Goal: Book appointment/travel/reservation

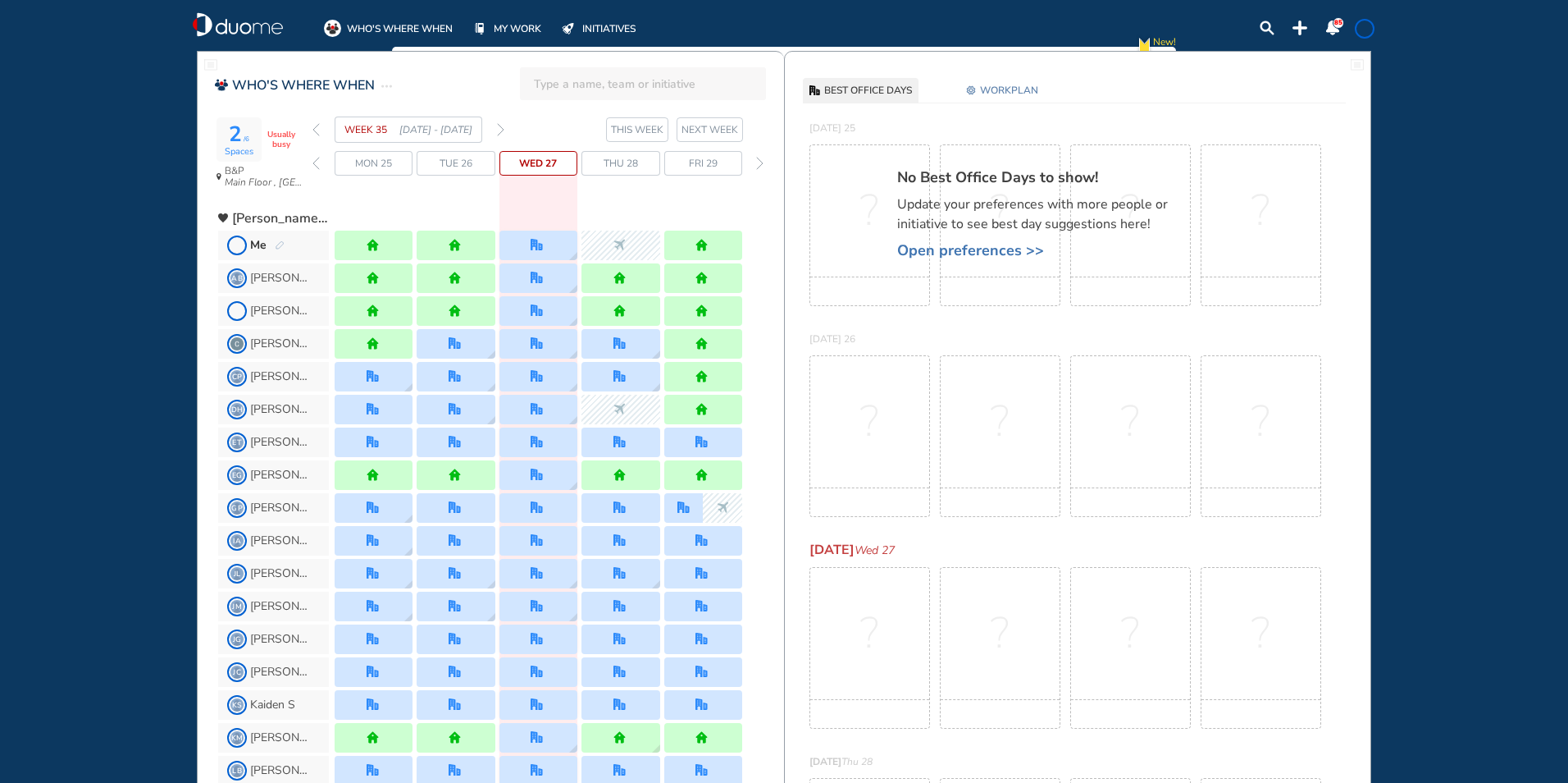
click at [503, 126] on img "forward week" at bounding box center [501, 130] width 7 height 13
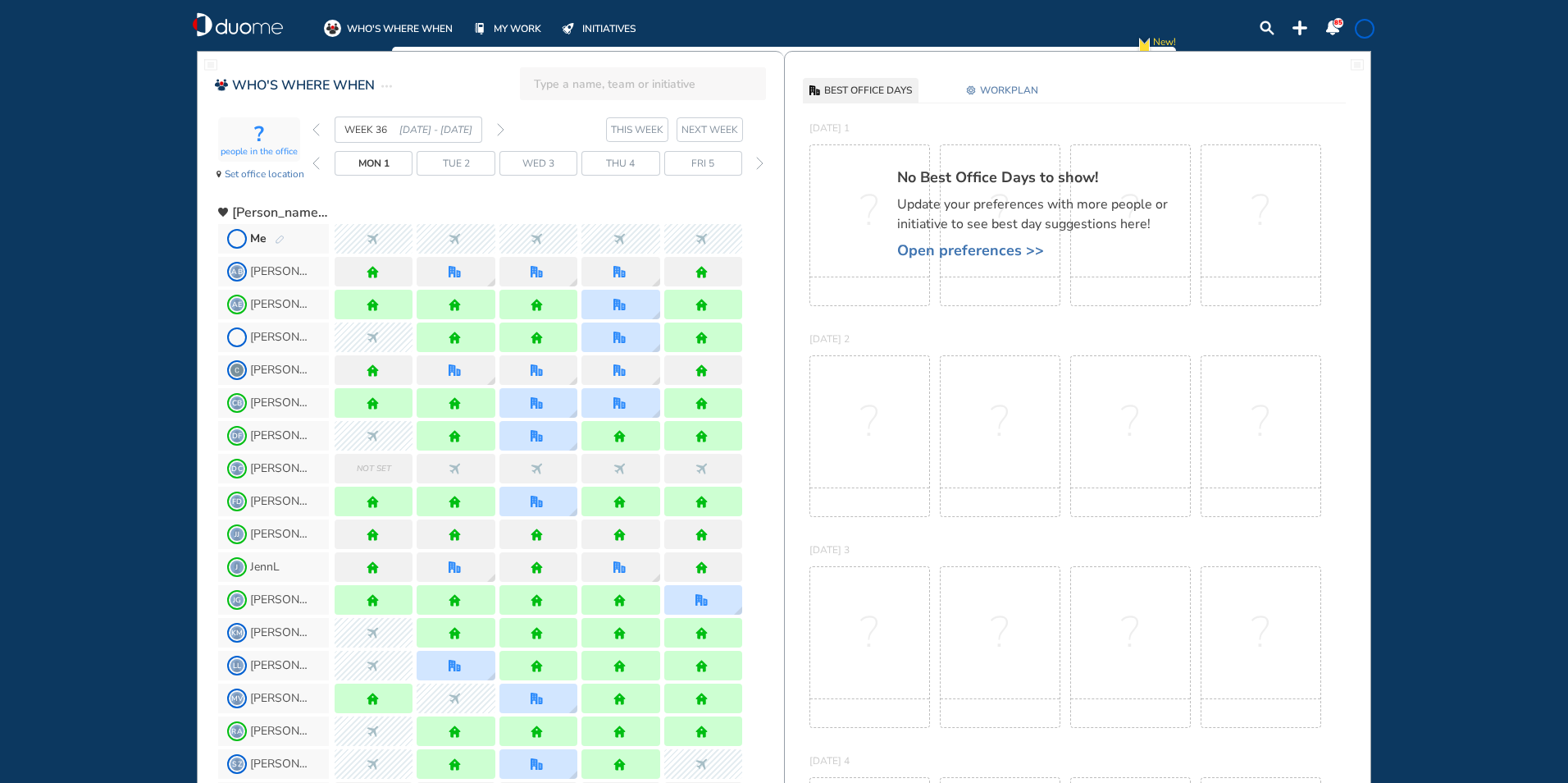
click at [317, 131] on img "back week" at bounding box center [316, 130] width 7 height 13
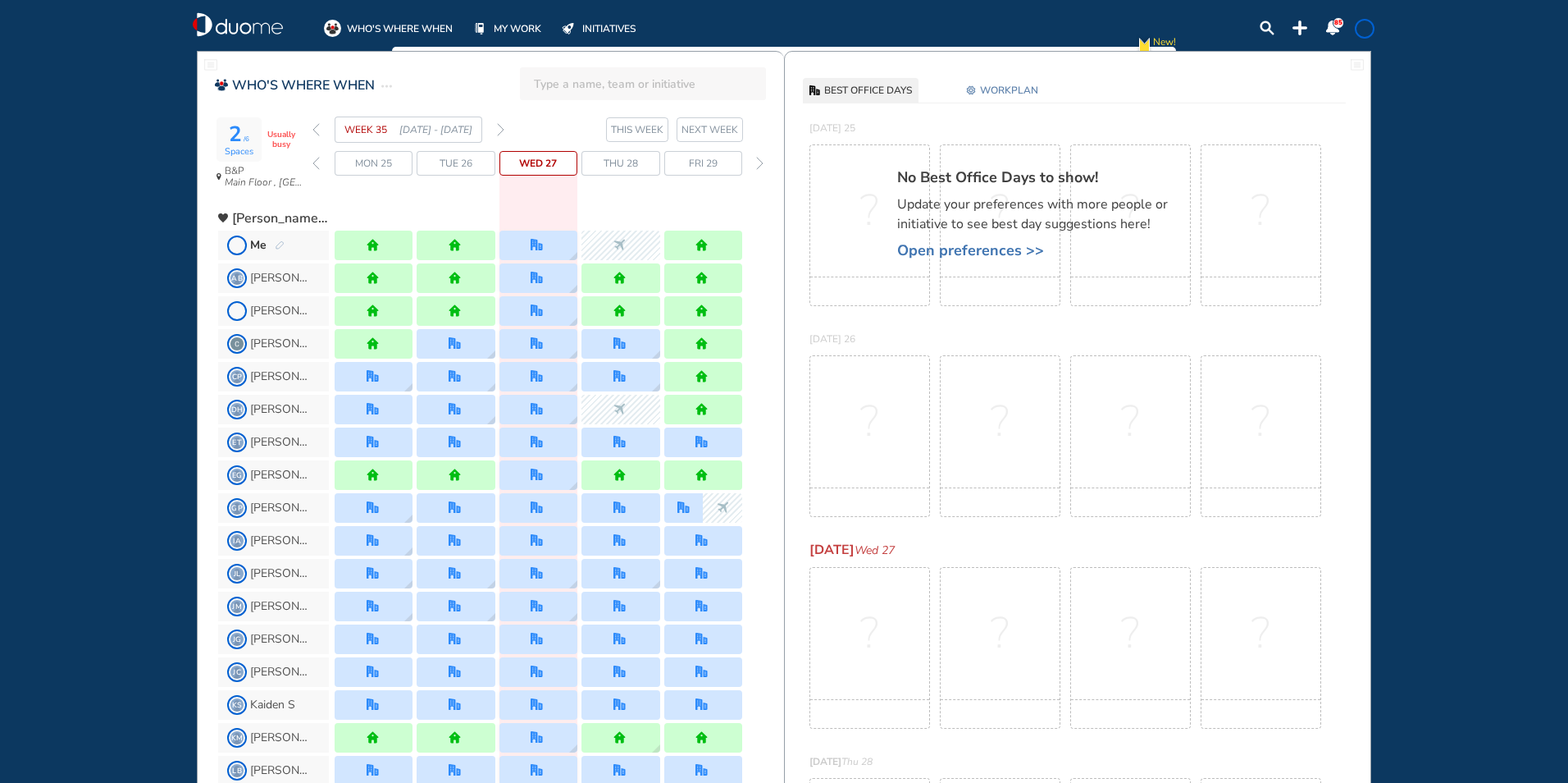
click at [317, 131] on img "back week" at bounding box center [316, 130] width 7 height 13
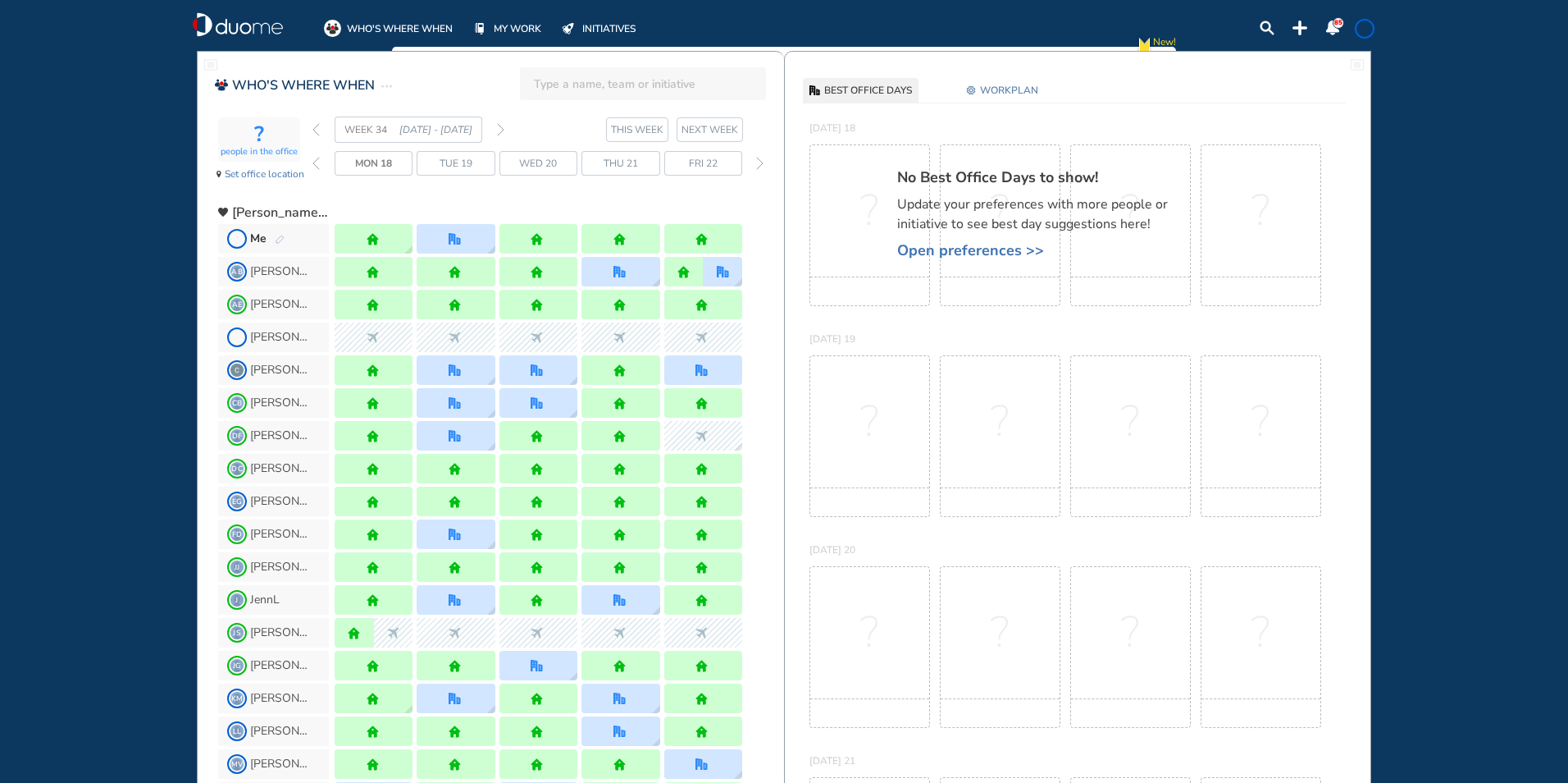
click at [317, 131] on img "back week" at bounding box center [316, 130] width 7 height 13
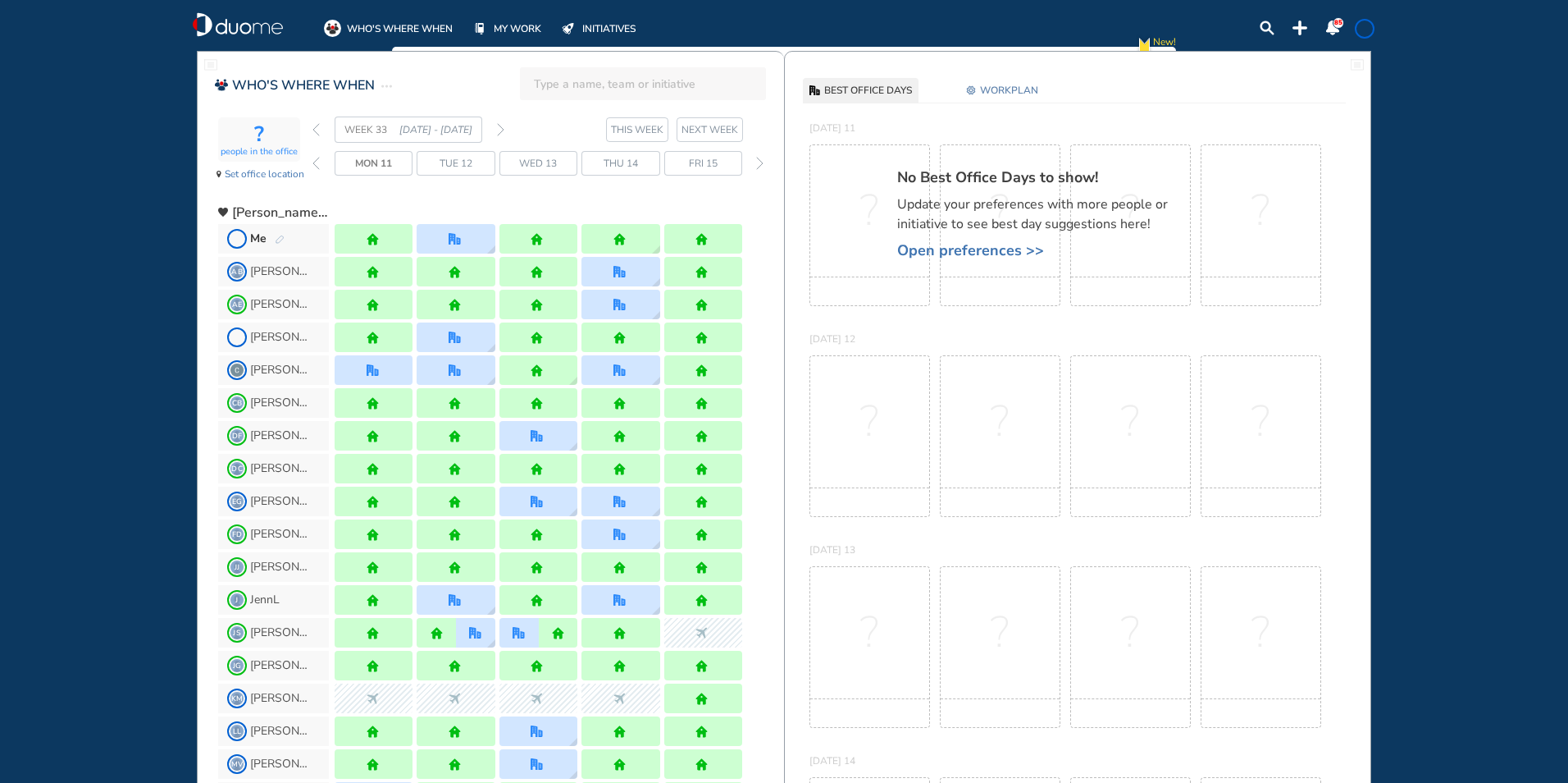
click at [317, 131] on img "back week" at bounding box center [316, 130] width 7 height 13
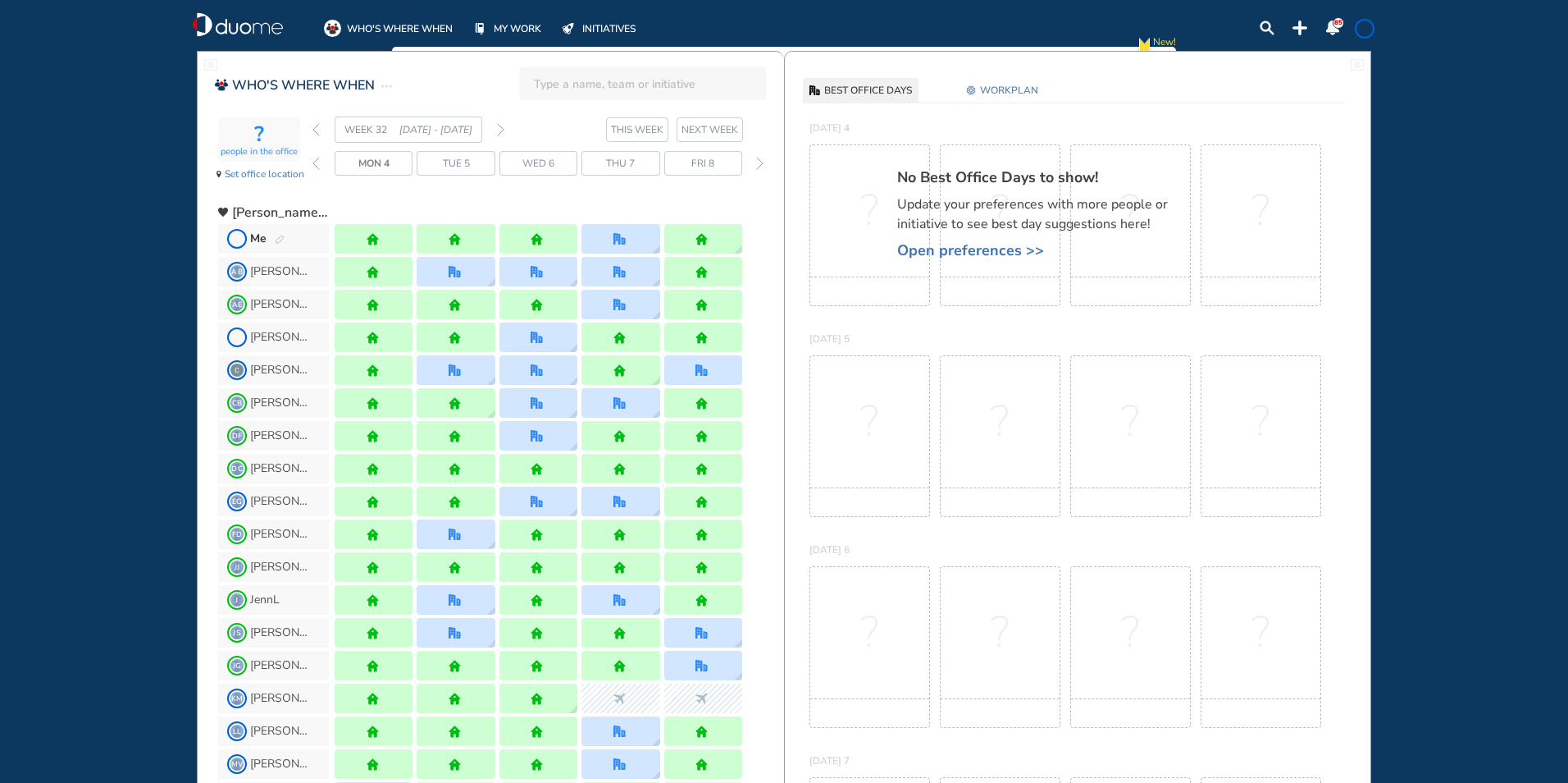
click at [501, 133] on img "forward week" at bounding box center [501, 130] width 7 height 13
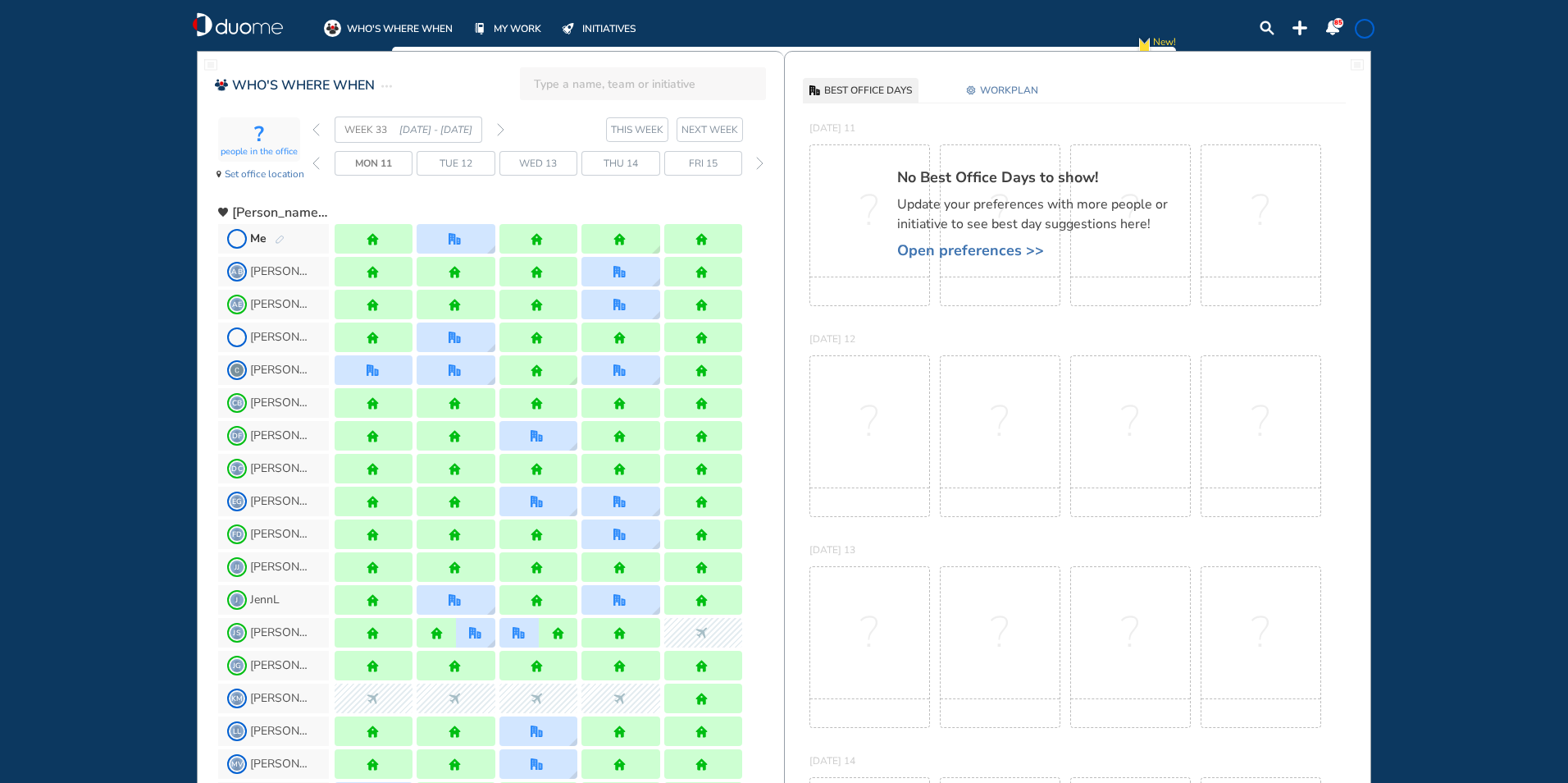
click at [501, 133] on img "forward week" at bounding box center [501, 130] width 7 height 13
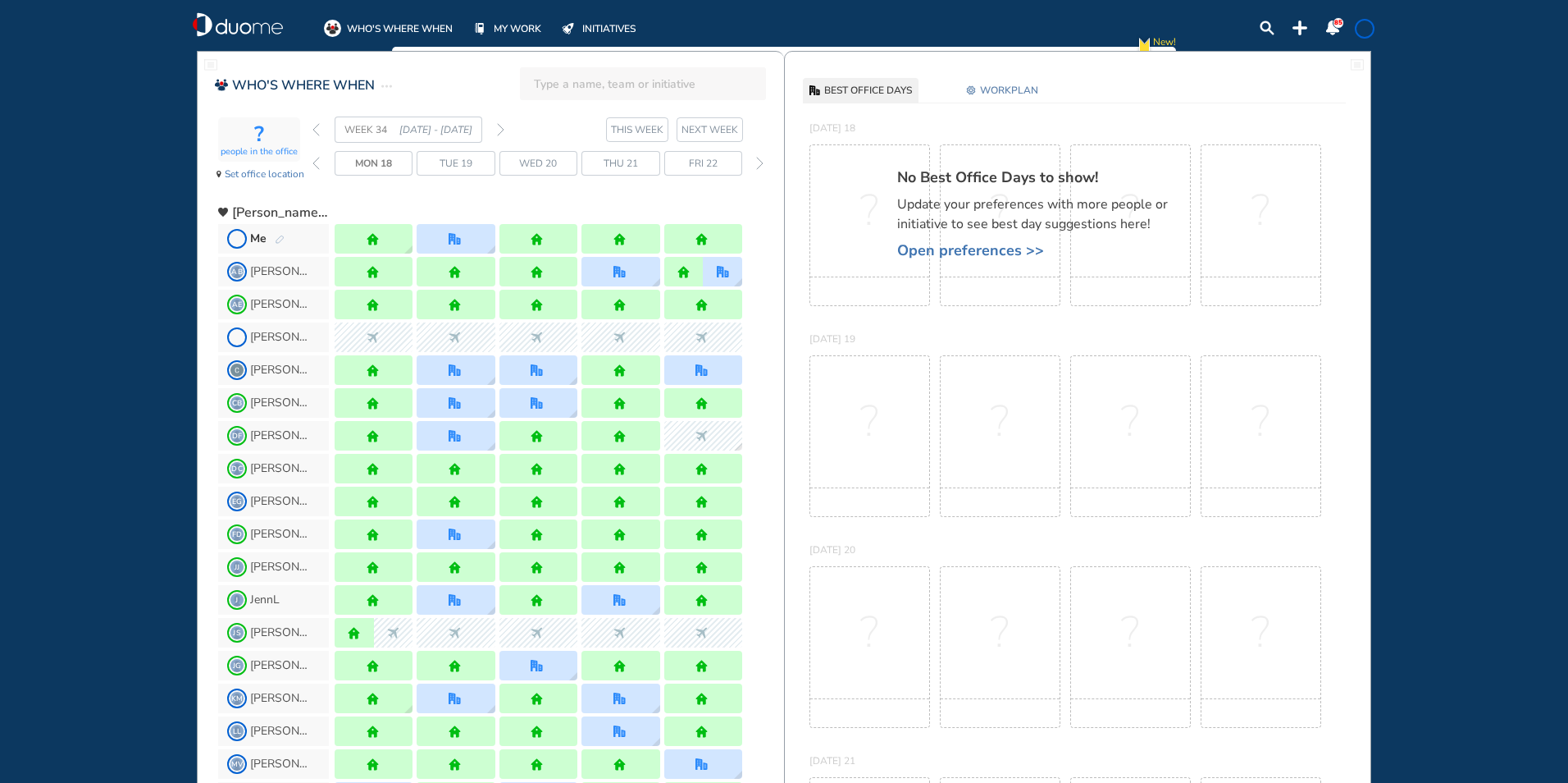
click at [501, 133] on img "forward week" at bounding box center [501, 130] width 7 height 13
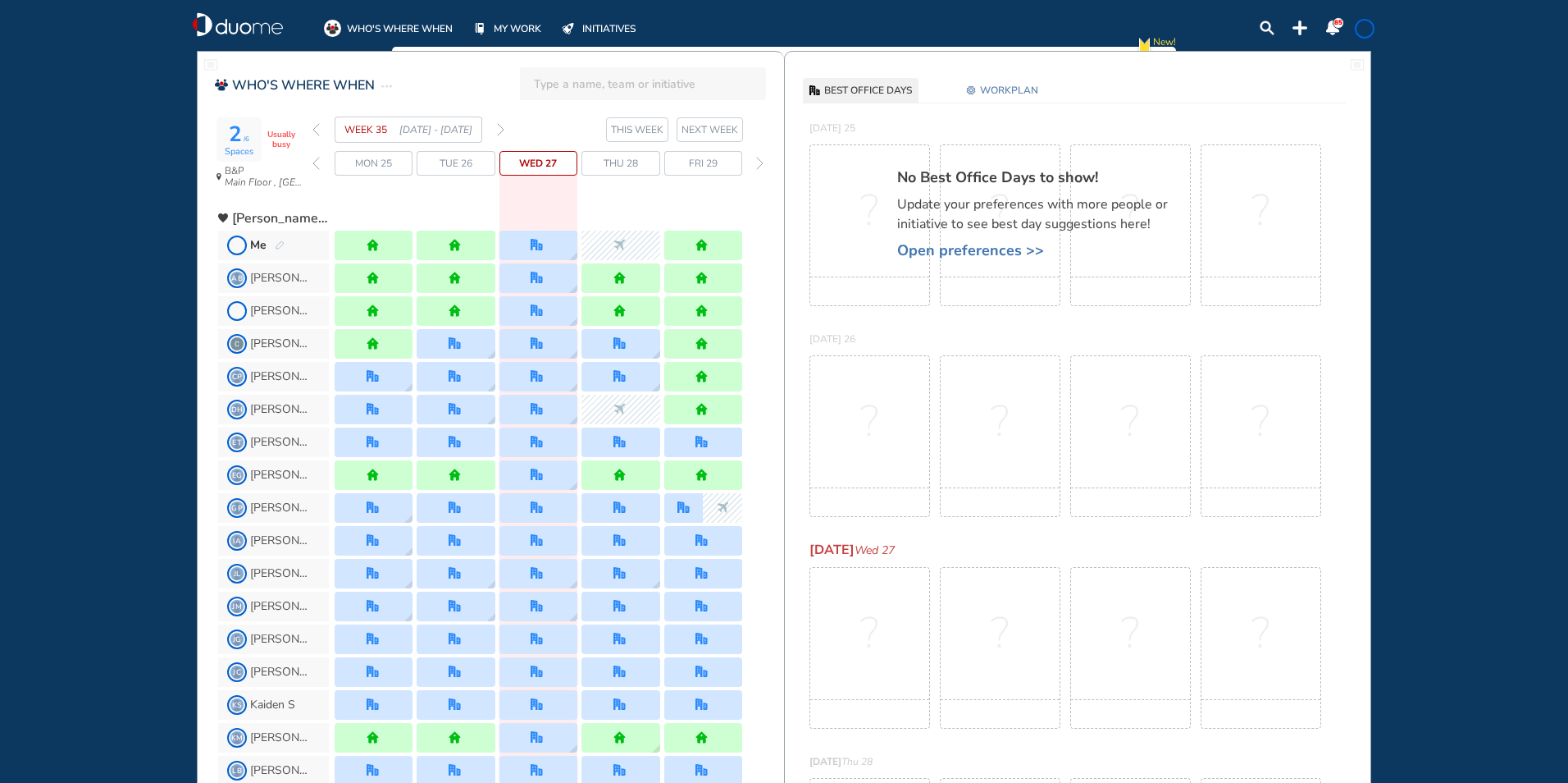
click at [501, 133] on img "forward week" at bounding box center [501, 130] width 7 height 13
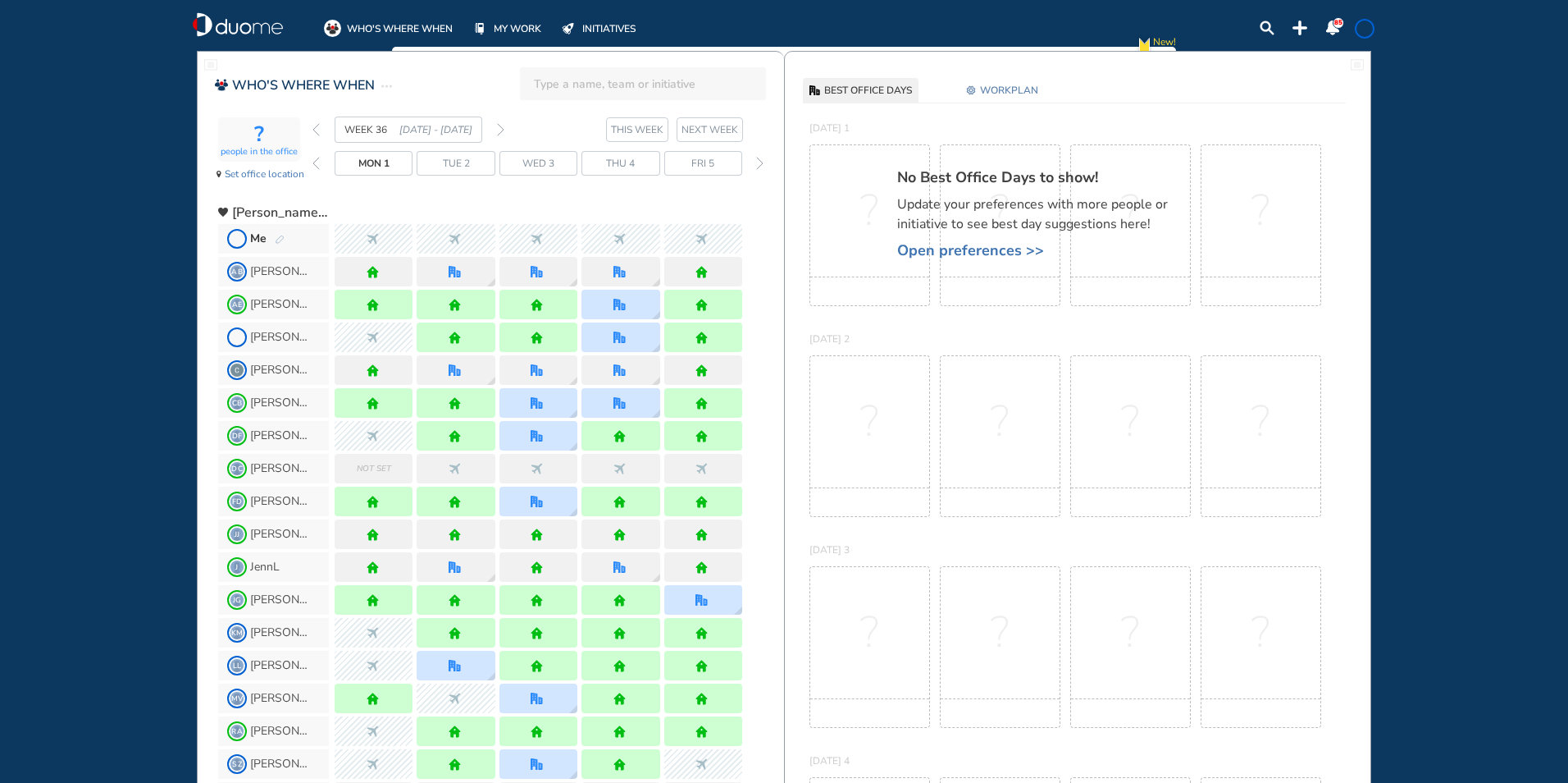
click at [501, 133] on img "forward week" at bounding box center [501, 130] width 7 height 13
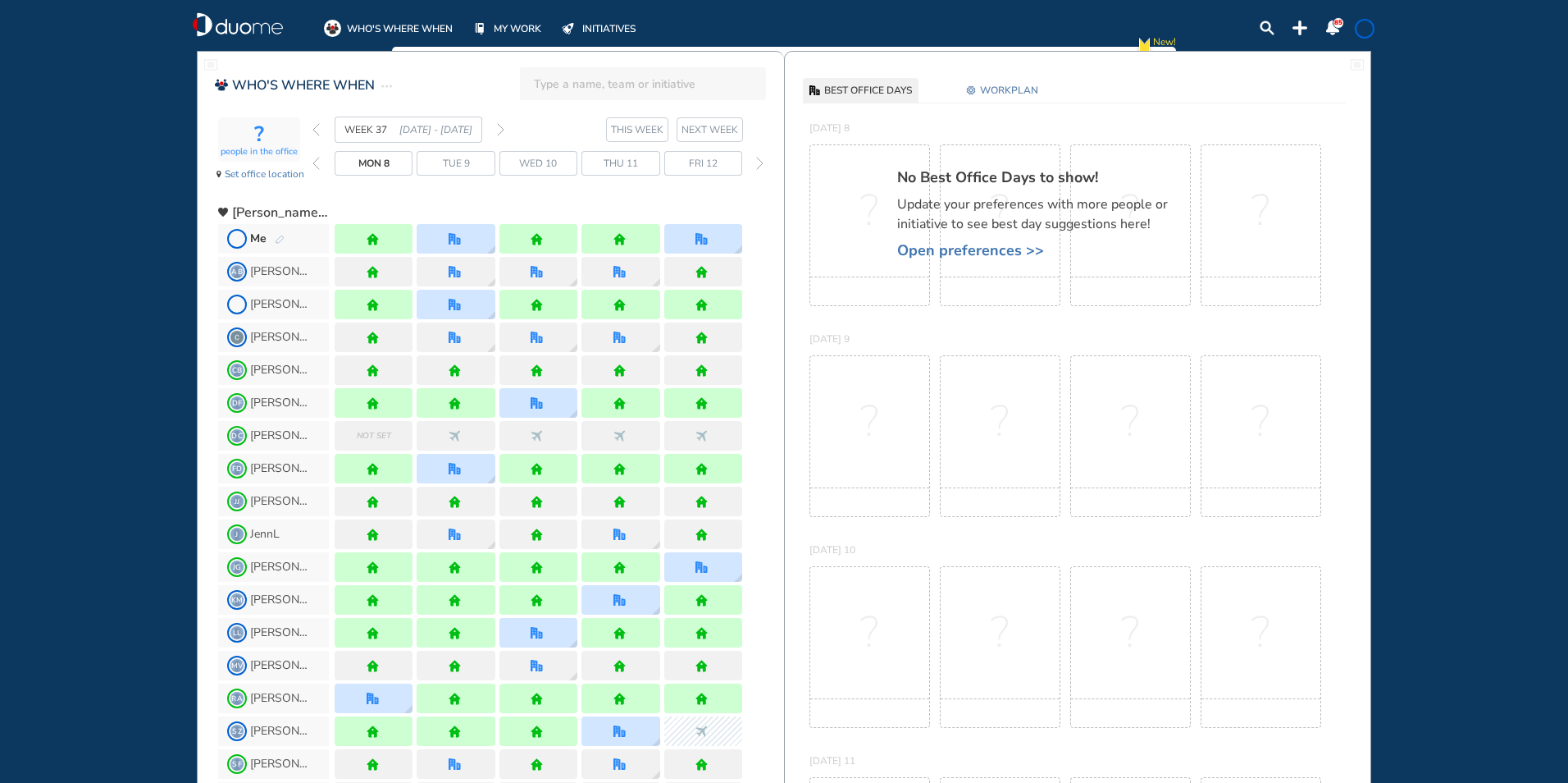
click at [500, 131] on img "forward week" at bounding box center [501, 130] width 7 height 13
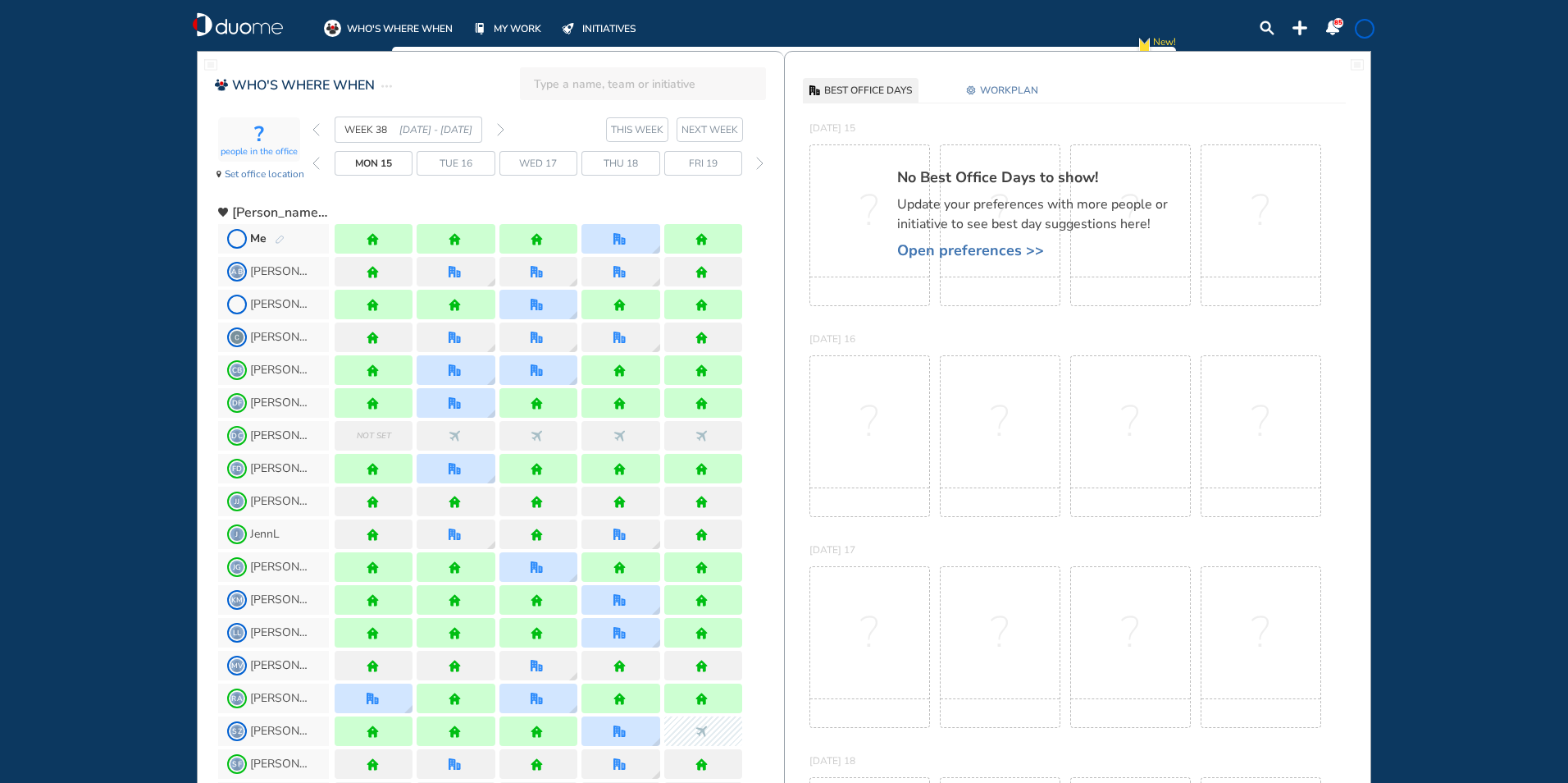
click at [501, 127] on img "forward week" at bounding box center [501, 130] width 7 height 13
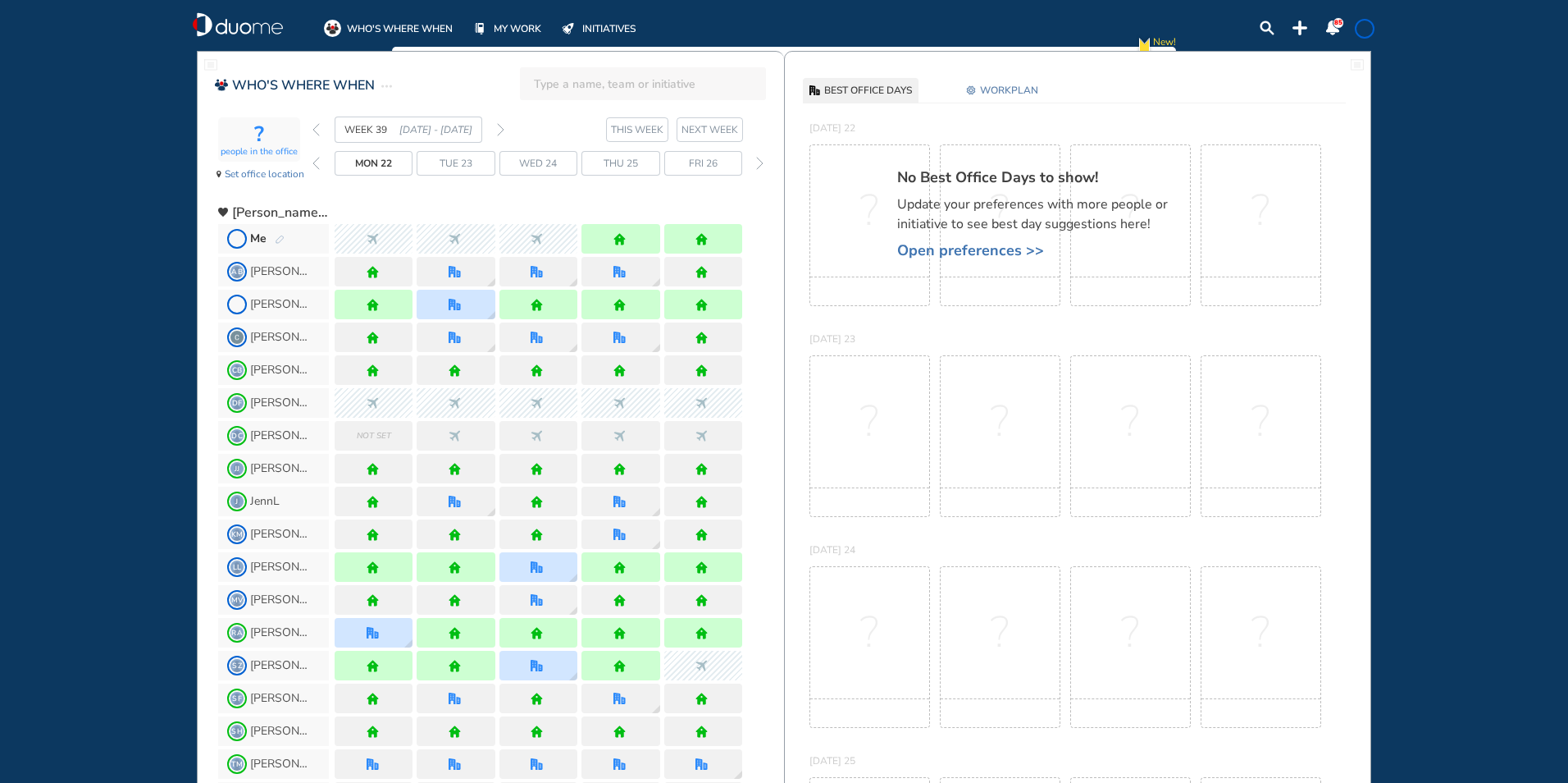
click at [319, 125] on img "back week" at bounding box center [316, 130] width 7 height 13
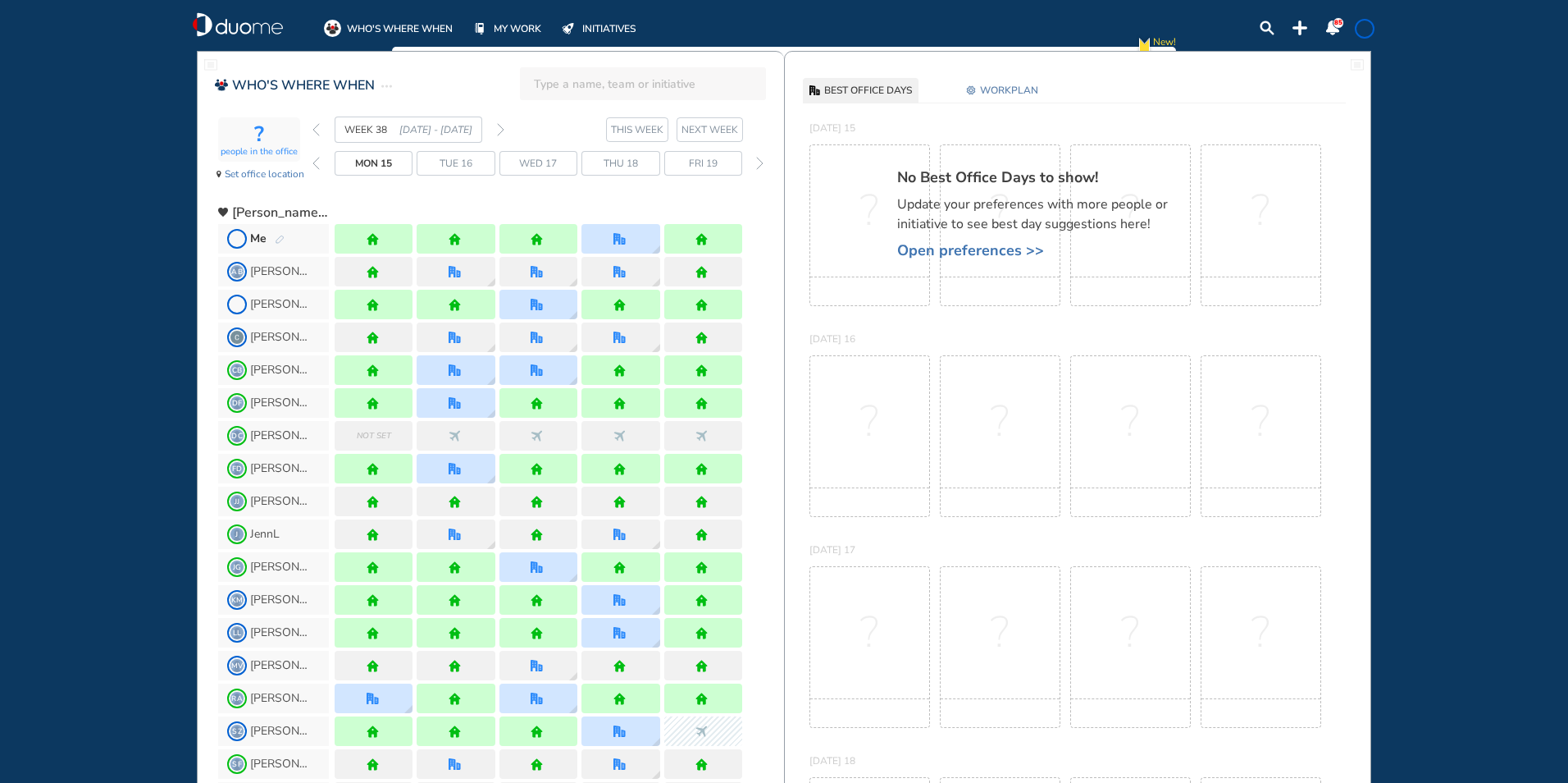
click at [498, 131] on img "forward week" at bounding box center [501, 130] width 7 height 13
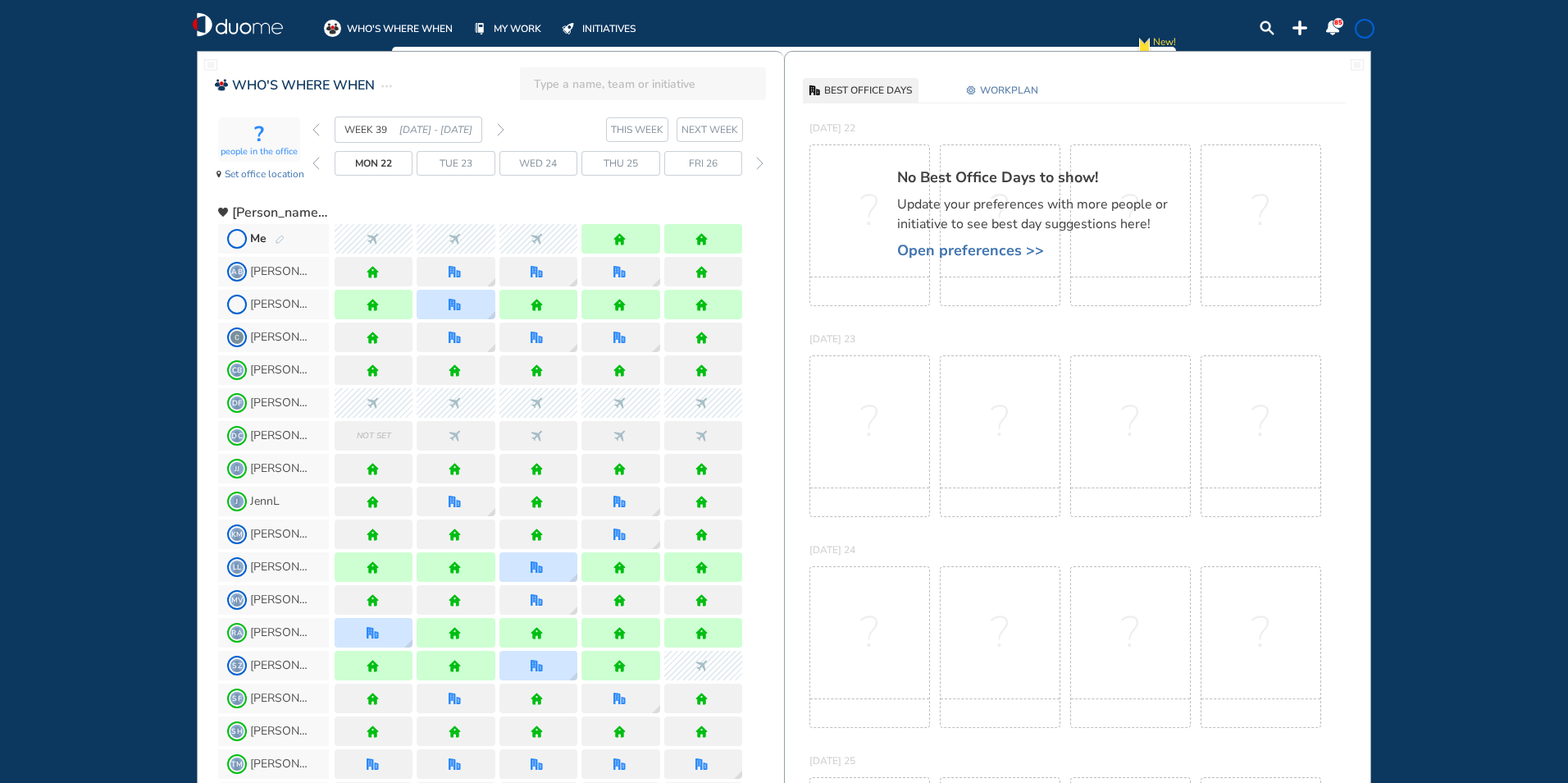
click at [498, 131] on img "forward week" at bounding box center [501, 130] width 7 height 13
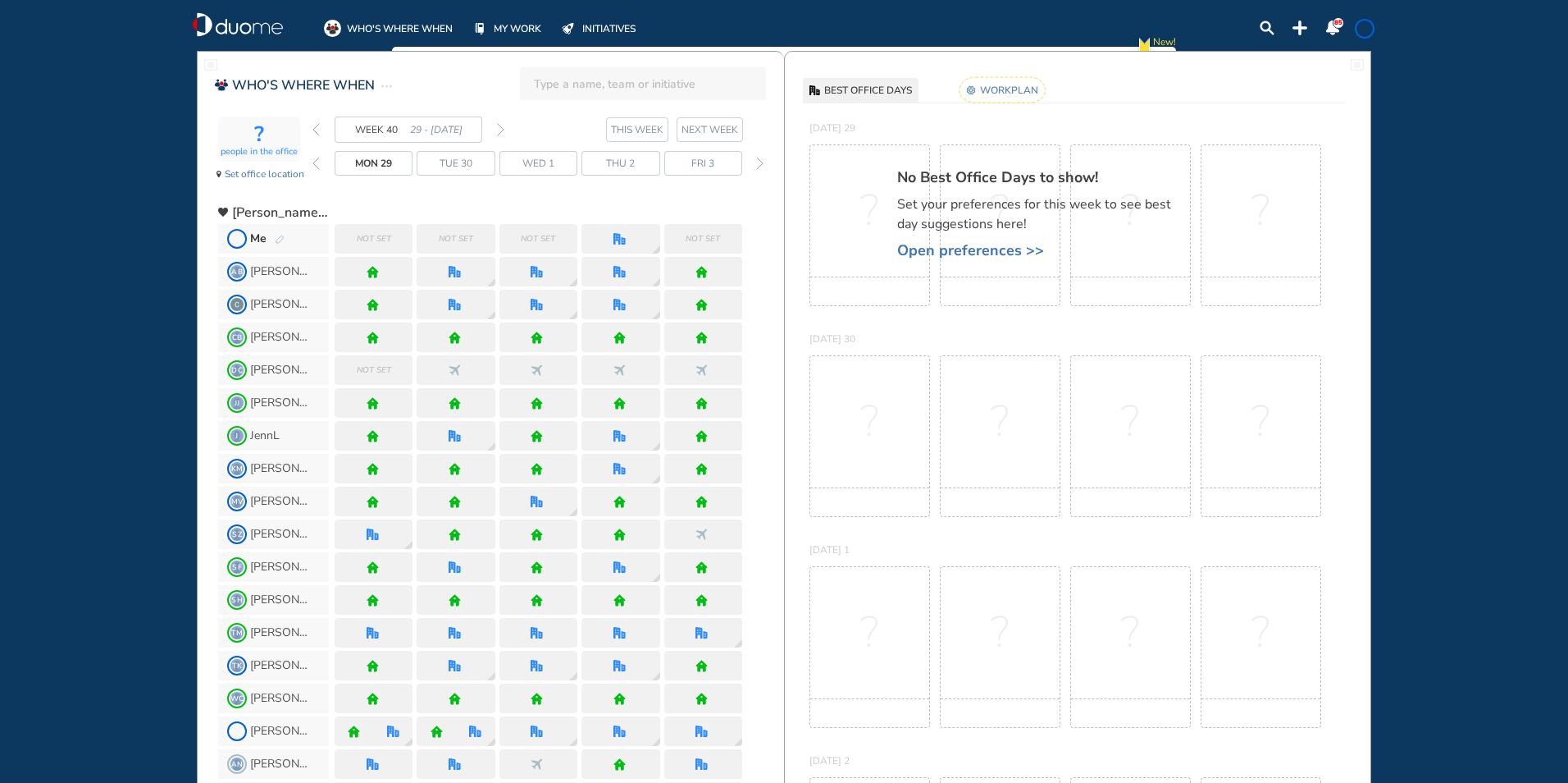
click at [282, 235] on img "pen-edit" at bounding box center [280, 240] width 10 height 11
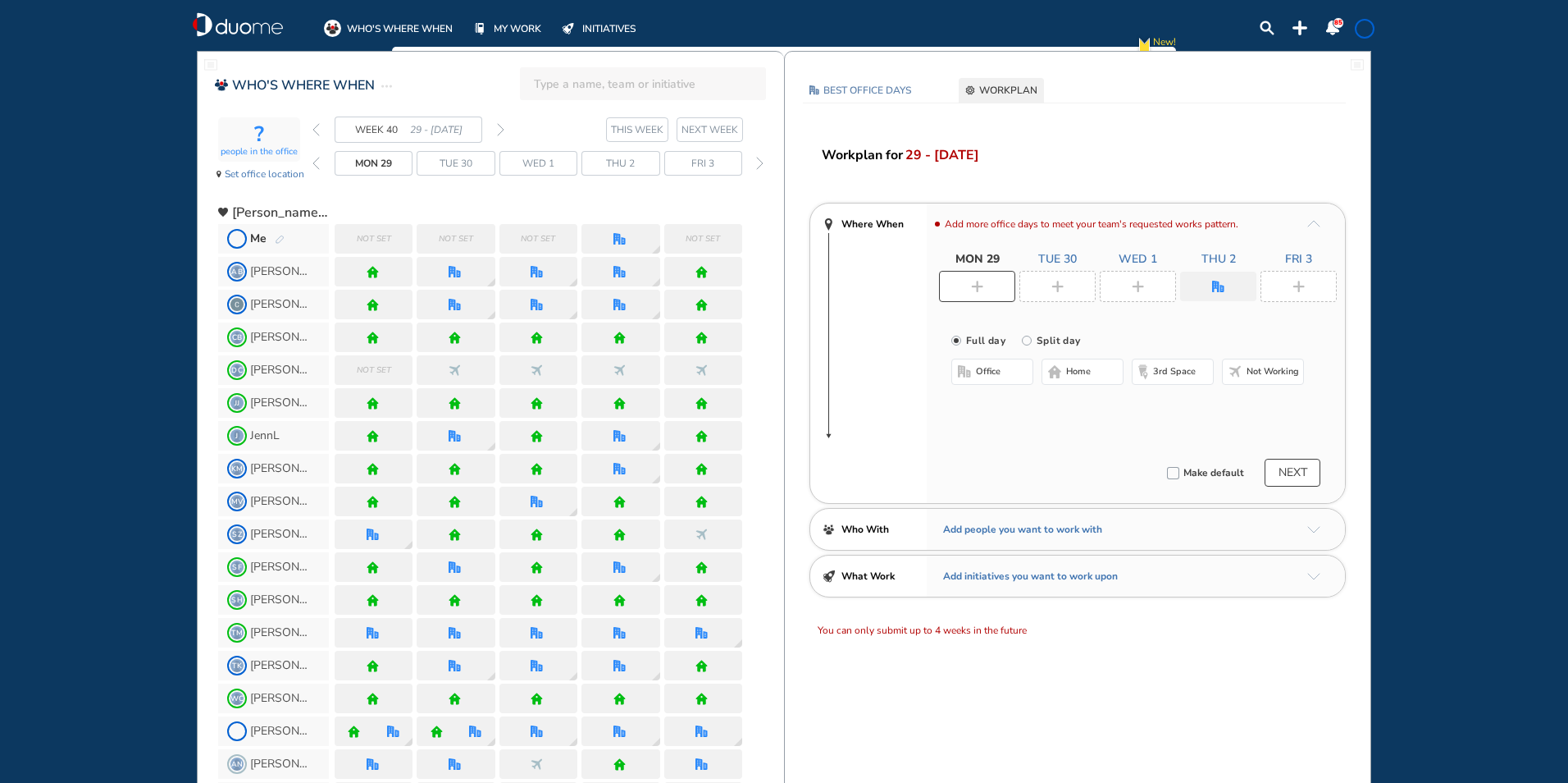
click at [960, 290] on div at bounding box center [977, 286] width 76 height 32
click at [1066, 376] on span "home" at bounding box center [1078, 372] width 25 height 13
click at [1035, 282] on div at bounding box center [1058, 286] width 76 height 32
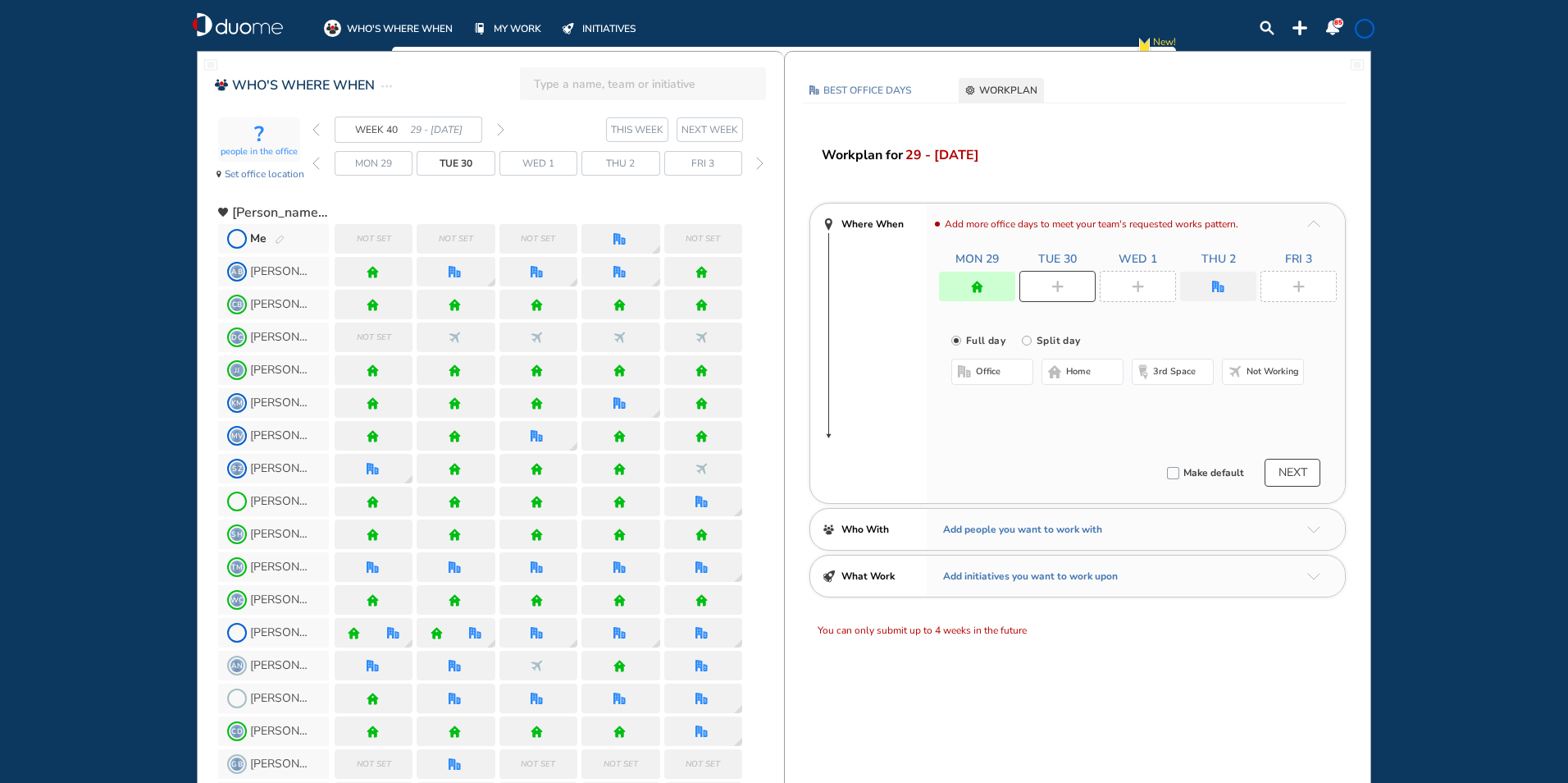
click at [982, 369] on span "office" at bounding box center [988, 372] width 25 height 13
click at [1156, 405] on img "cross-thin-blue" at bounding box center [1160, 404] width 8 height 8
click at [998, 401] on button "Select location" at bounding box center [995, 405] width 66 height 17
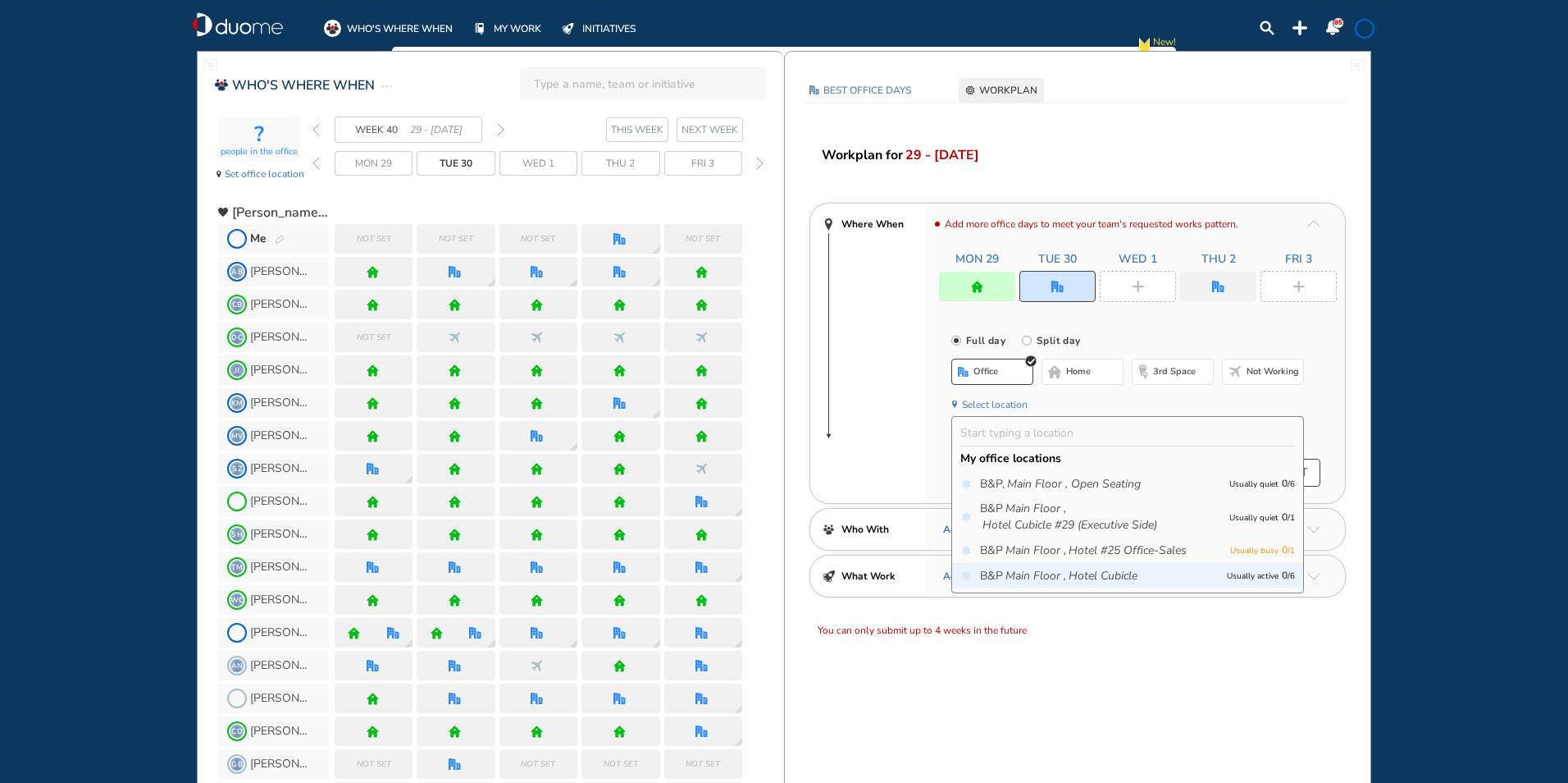
click at [1074, 575] on icon "Hotel Cubicle" at bounding box center [1103, 576] width 69 height 17
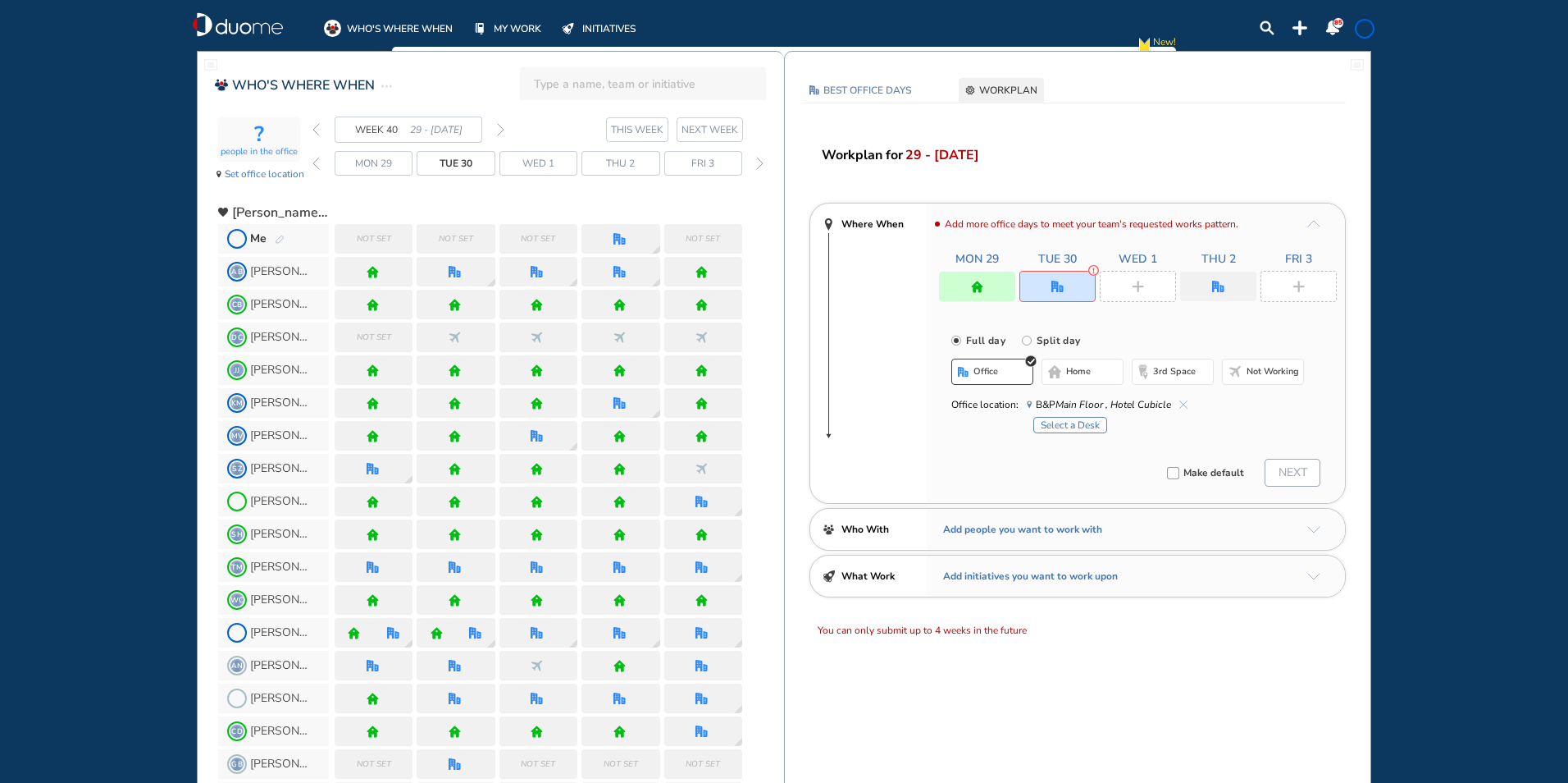
click at [1079, 423] on button "Select a Desk" at bounding box center [1071, 425] width 74 height 17
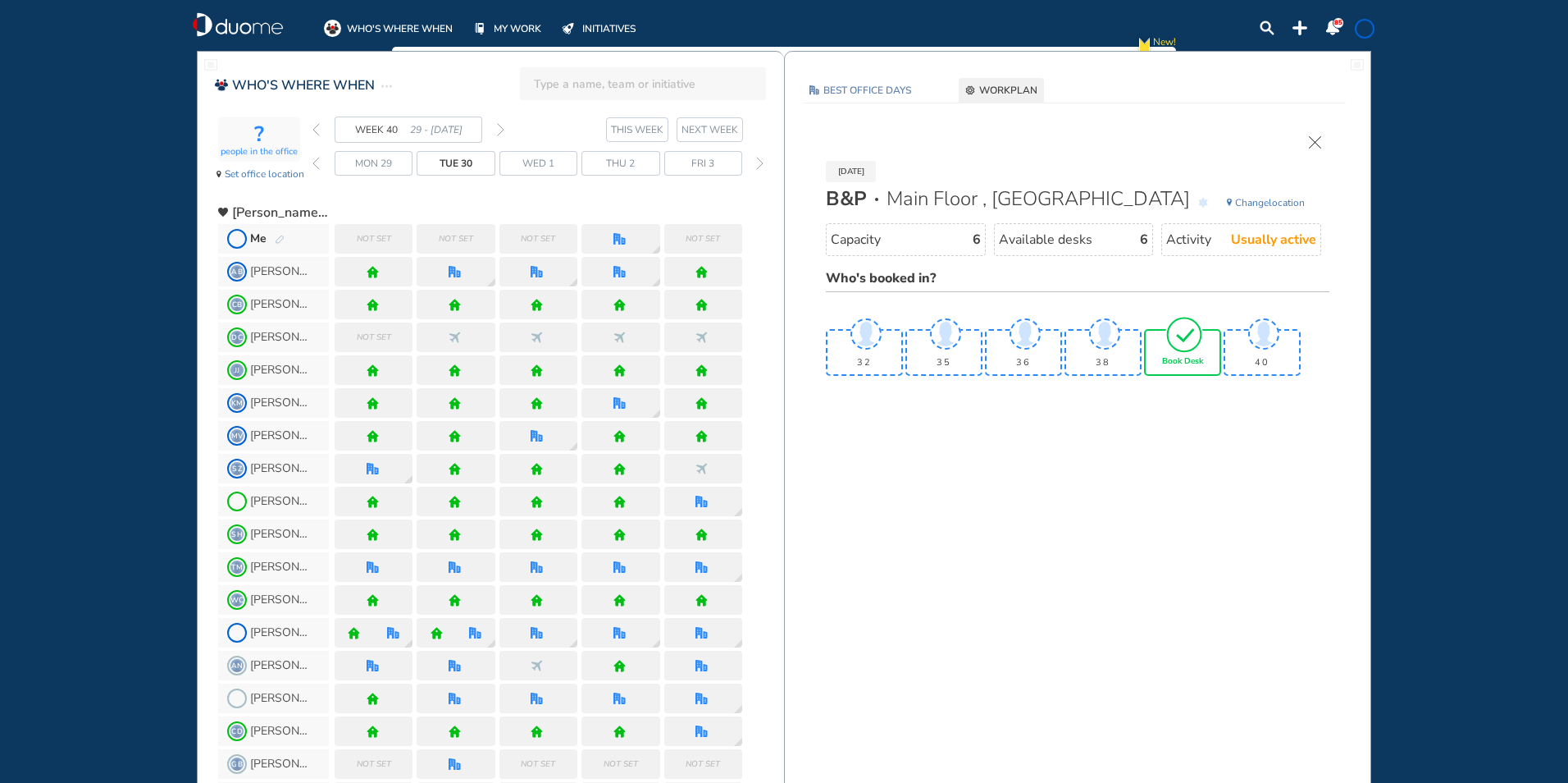
click at [1177, 352] on img "tick-rounded-outline" at bounding box center [1184, 335] width 38 height 39
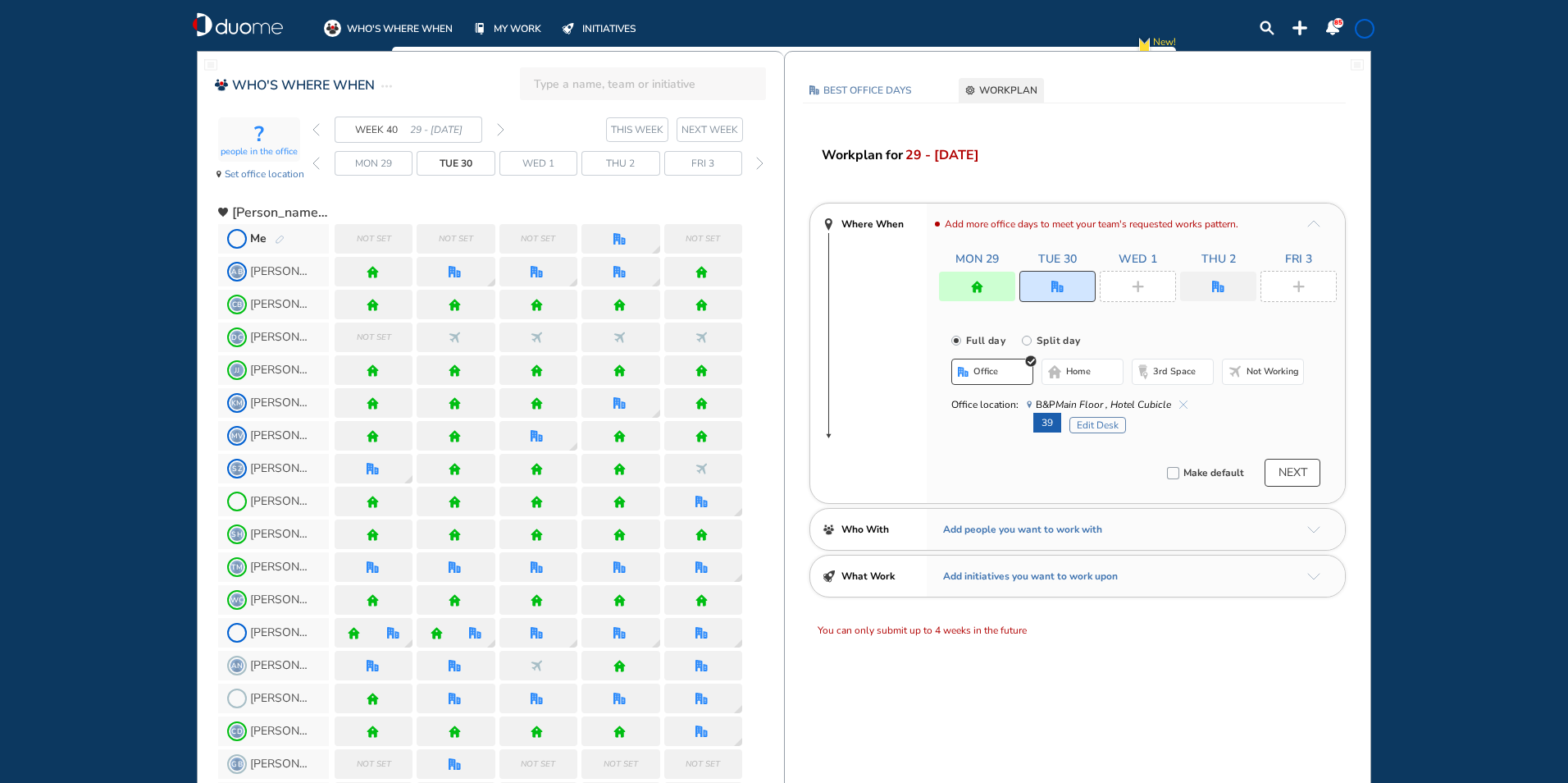
drag, startPoint x: 1141, startPoint y: 296, endPoint x: 1136, endPoint y: 284, distance: 13.0
click at [1141, 293] on div at bounding box center [1137, 286] width 76 height 32
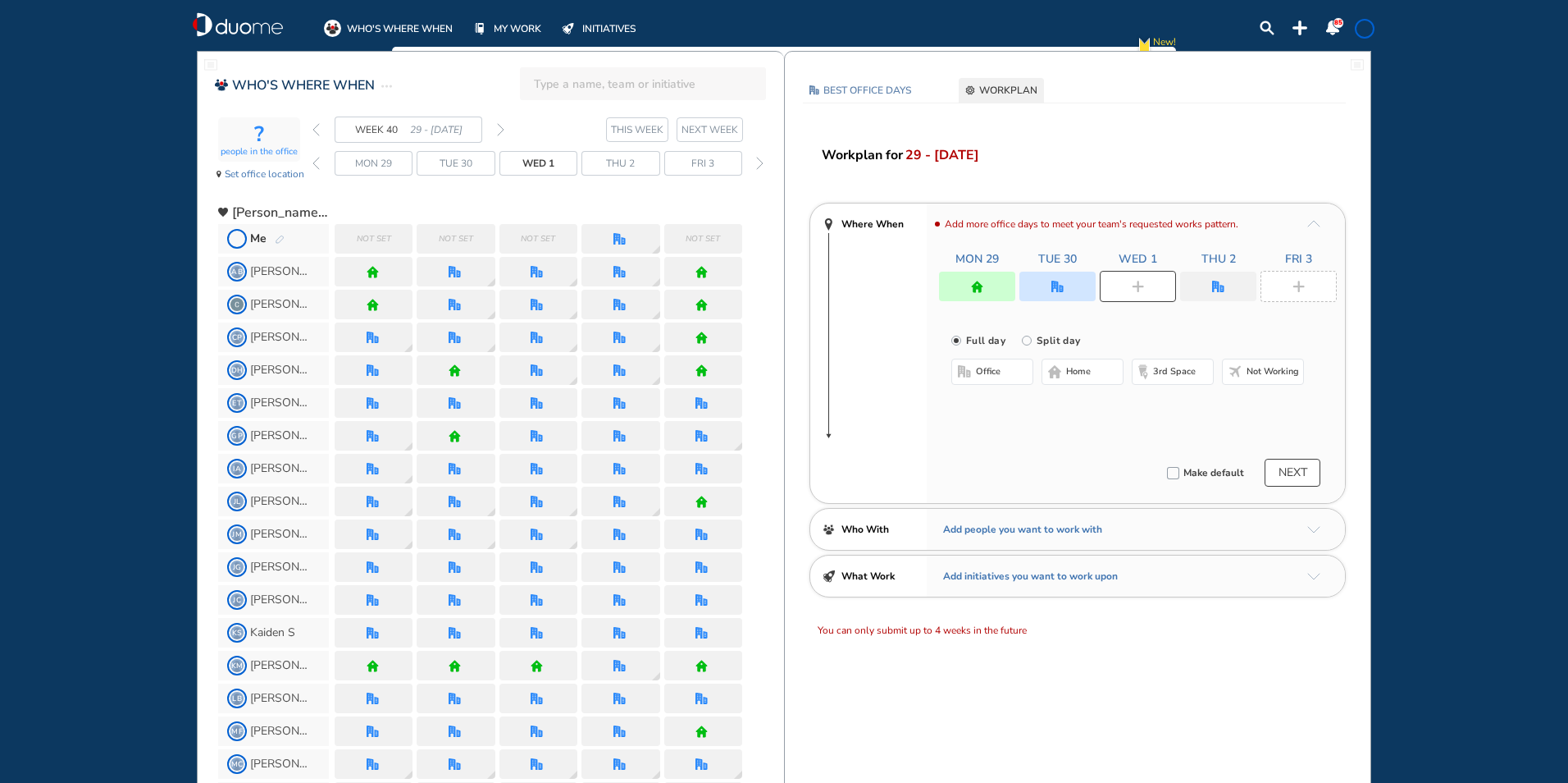
click at [1084, 376] on span "home" at bounding box center [1078, 372] width 25 height 13
click at [1221, 290] on img "office" at bounding box center [1218, 286] width 12 height 12
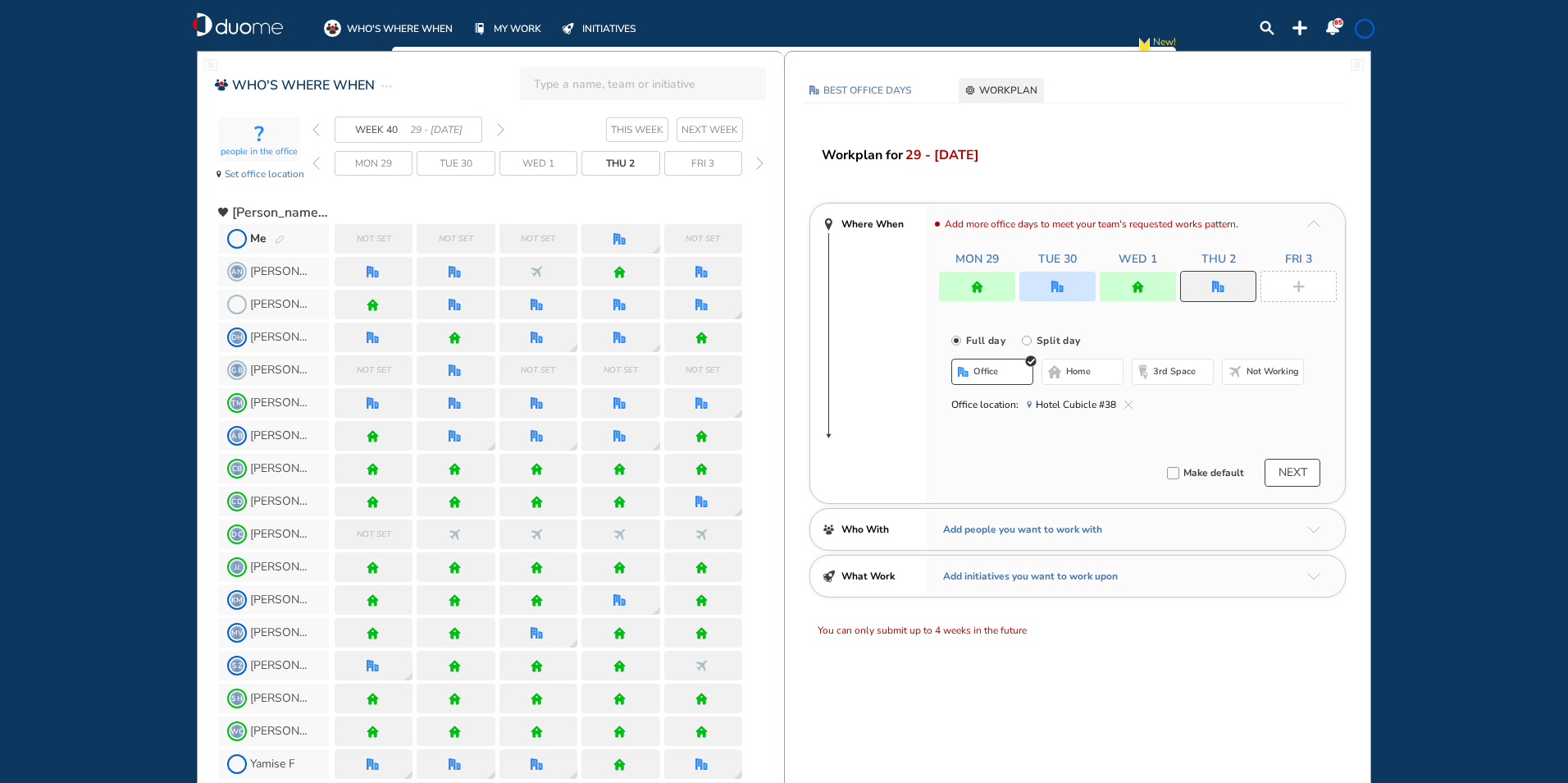
click at [1125, 402] on img "cross-thin-blue" at bounding box center [1128, 404] width 8 height 8
click at [1078, 369] on span "home" at bounding box center [1078, 372] width 25 height 13
click at [1299, 284] on img "plus-rounded-bdbdbd" at bounding box center [1298, 286] width 12 height 12
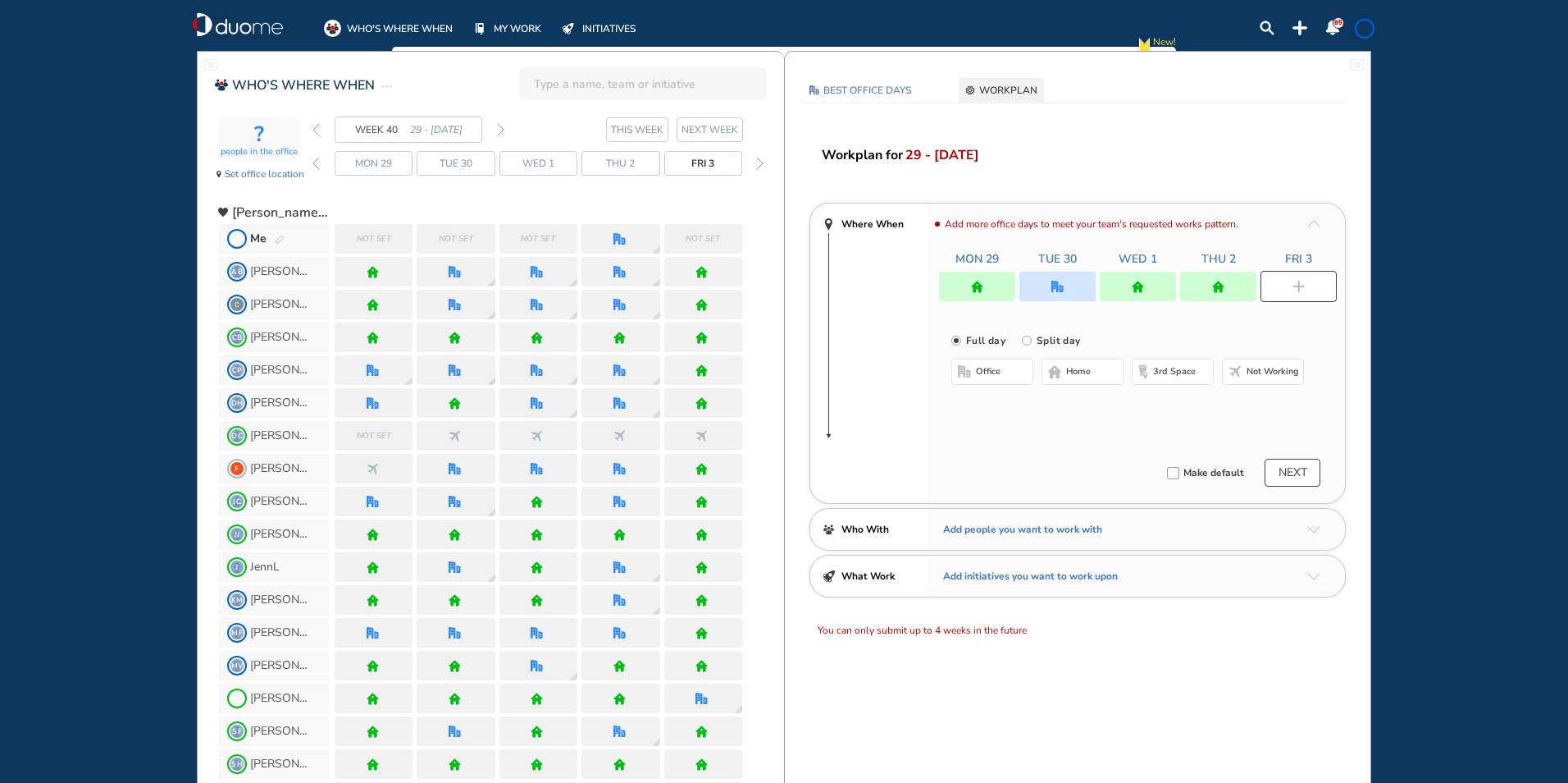
click at [1086, 369] on span "home" at bounding box center [1078, 372] width 25 height 13
click at [1289, 481] on button "NEXT" at bounding box center [1292, 473] width 56 height 28
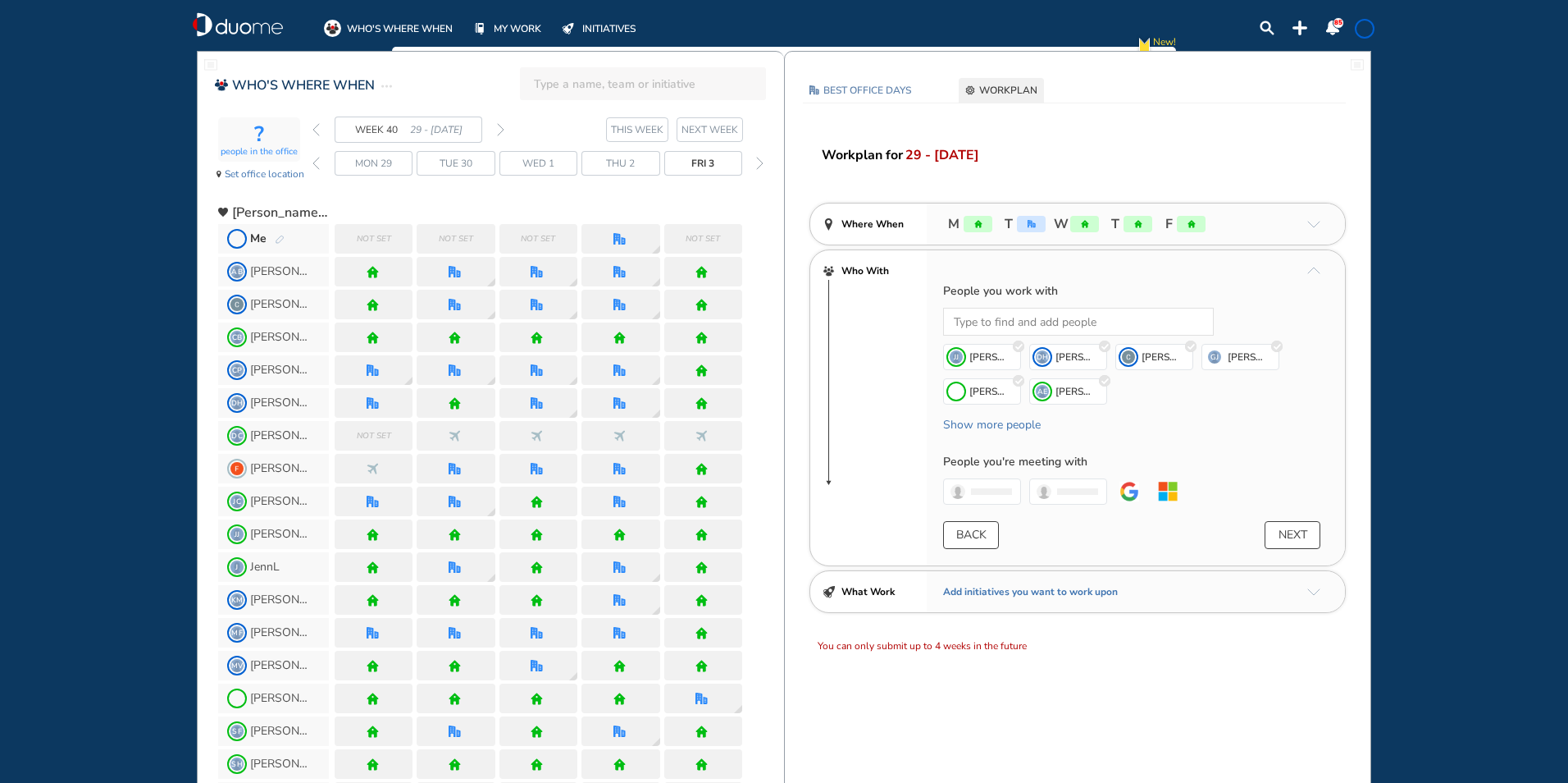
click at [1365, 25] on span at bounding box center [1364, 29] width 13 height 13
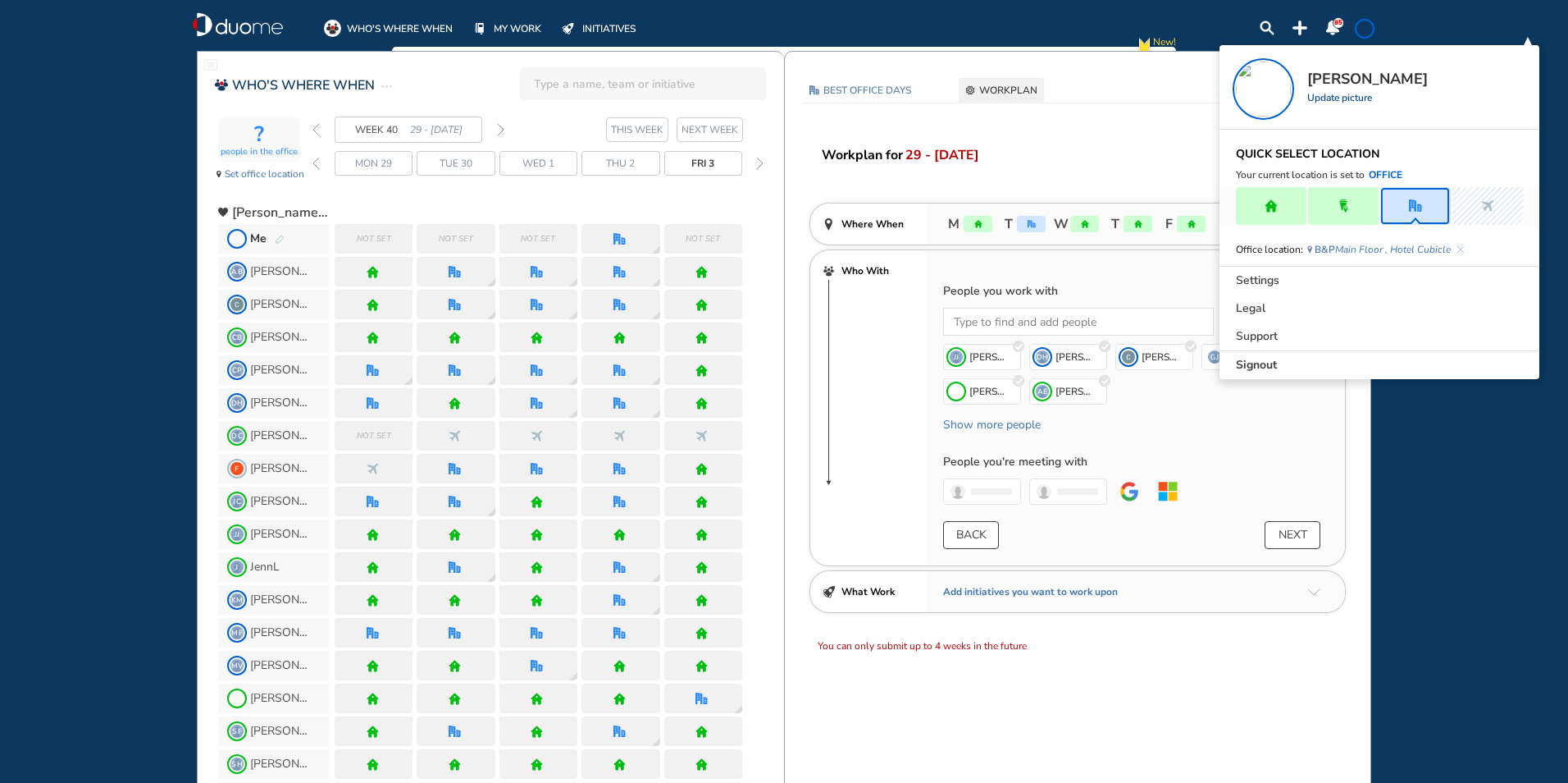
drag, startPoint x: 1266, startPoint y: 355, endPoint x: 1252, endPoint y: 348, distance: 15.7
click at [1264, 356] on div "Signout" at bounding box center [1379, 365] width 320 height 28
